Goal: Task Accomplishment & Management: Manage account settings

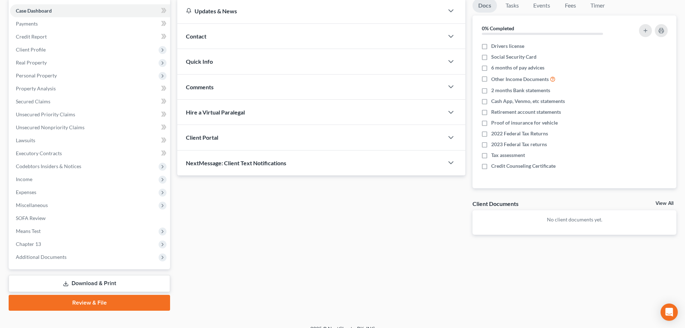
scroll to position [81, 0]
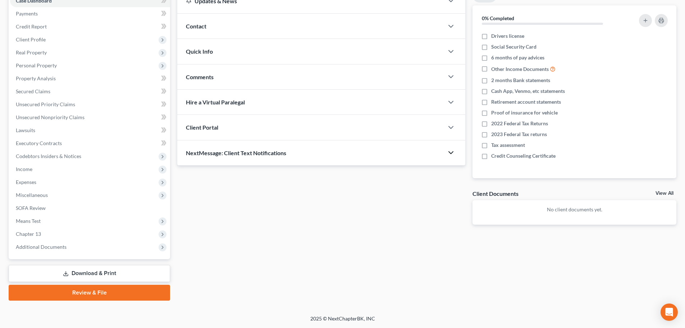
click at [448, 154] on icon "button" at bounding box center [451, 152] width 9 height 9
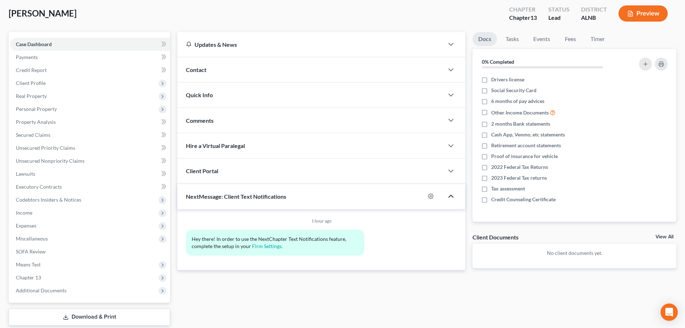
scroll to position [0, 0]
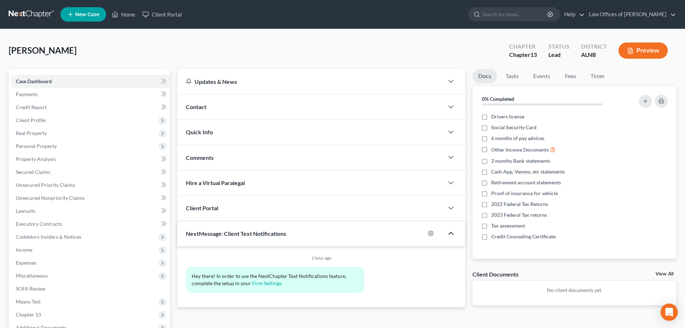
click at [449, 232] on icon "button" at bounding box center [451, 233] width 9 height 9
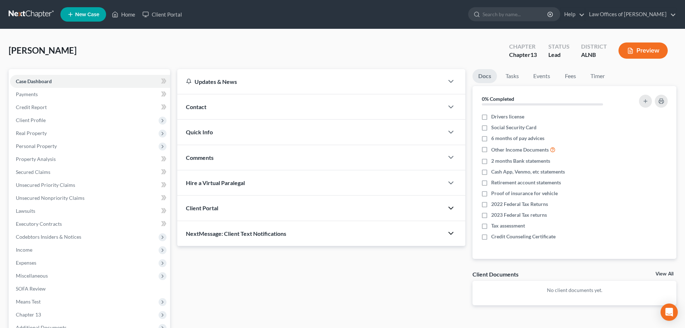
click at [451, 206] on icon "button" at bounding box center [451, 207] width 9 height 9
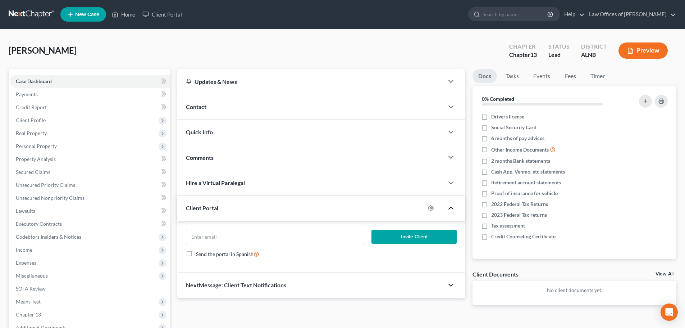
click at [258, 107] on div "Contact" at bounding box center [310, 106] width 266 height 25
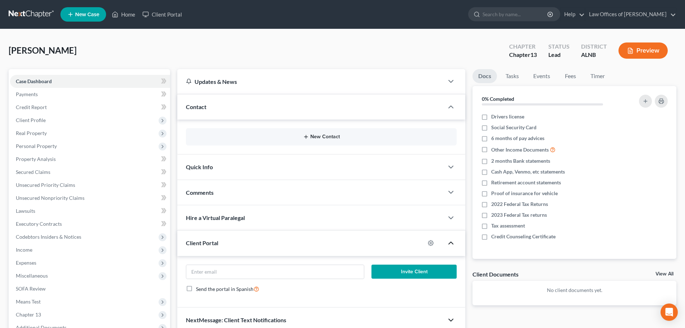
click at [331, 135] on button "New Contact" at bounding box center [321, 137] width 259 height 6
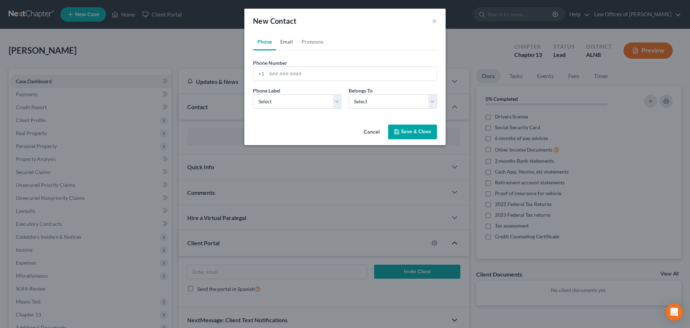
click at [284, 41] on link "Email" at bounding box center [286, 41] width 21 height 17
click at [323, 72] on input "email" at bounding box center [352, 74] width 170 height 14
type input "[EMAIL_ADDRESS][DOMAIN_NAME]"
click at [340, 98] on select "Select Home Work Other" at bounding box center [297, 101] width 88 height 14
select select "0"
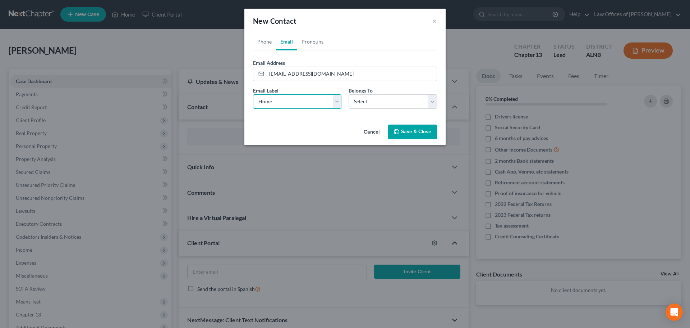
click at [253, 94] on select "Select Home Work Other" at bounding box center [297, 101] width 88 height 14
click at [434, 104] on select "Select Client Other" at bounding box center [393, 101] width 88 height 14
select select "0"
click at [349, 94] on select "Select Client Other" at bounding box center [393, 101] width 88 height 14
click at [412, 130] on button "Save & Close" at bounding box center [412, 131] width 49 height 15
